Goal: Navigation & Orientation: Find specific page/section

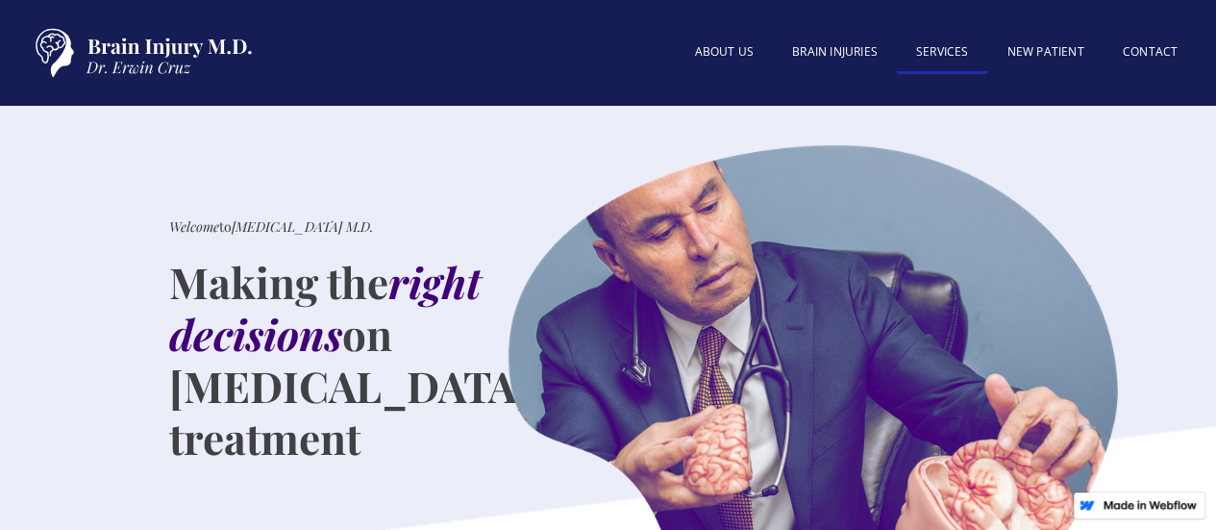
click at [936, 53] on link "SERVICES" at bounding box center [942, 53] width 91 height 41
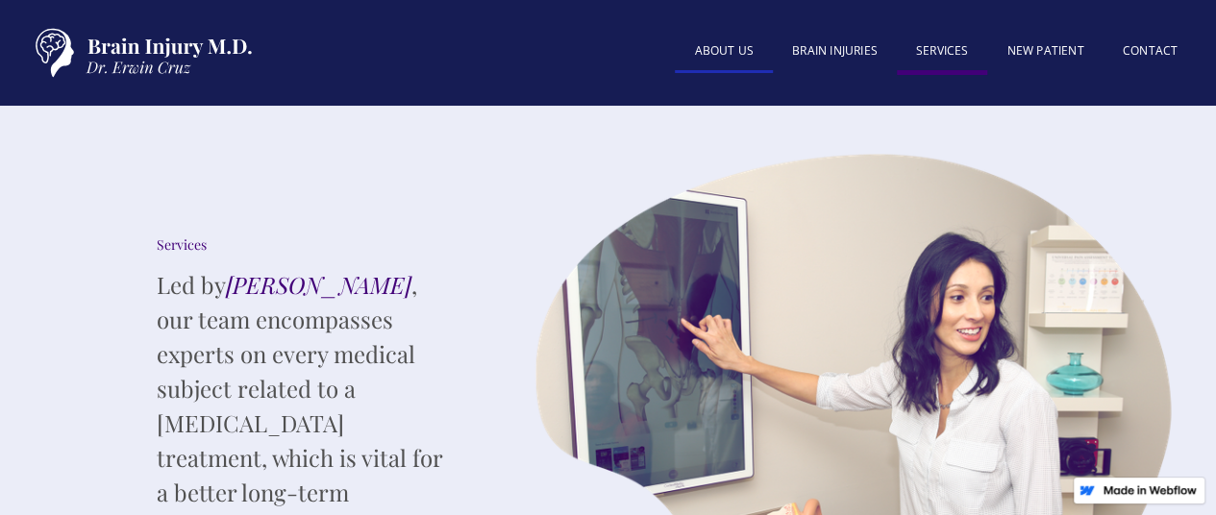
click at [740, 52] on link "About US" at bounding box center [724, 52] width 98 height 41
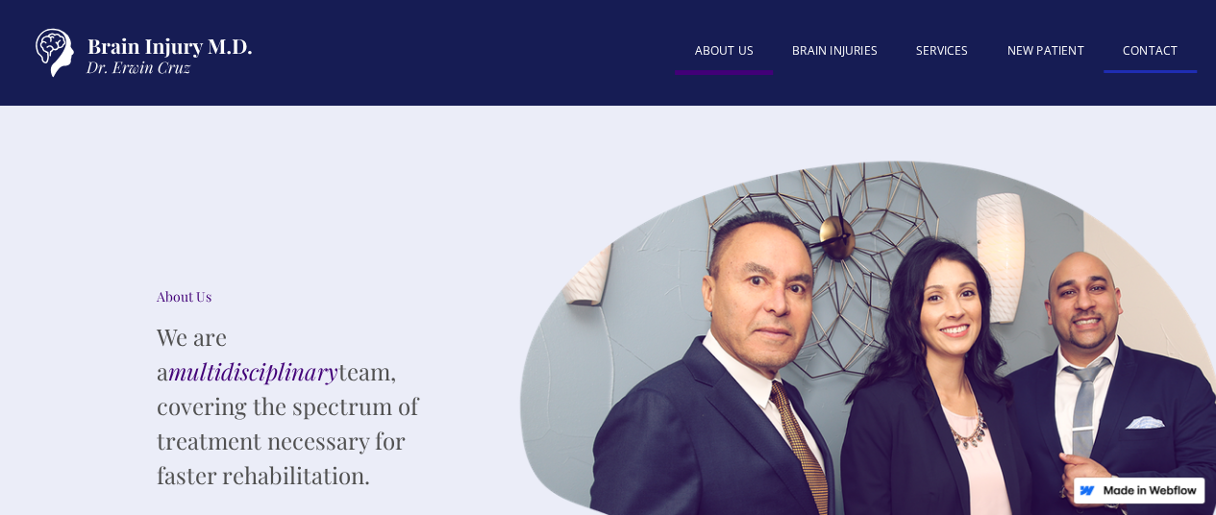
click at [1139, 42] on link "Contact" at bounding box center [1150, 52] width 93 height 41
